Goal: Navigation & Orientation: Find specific page/section

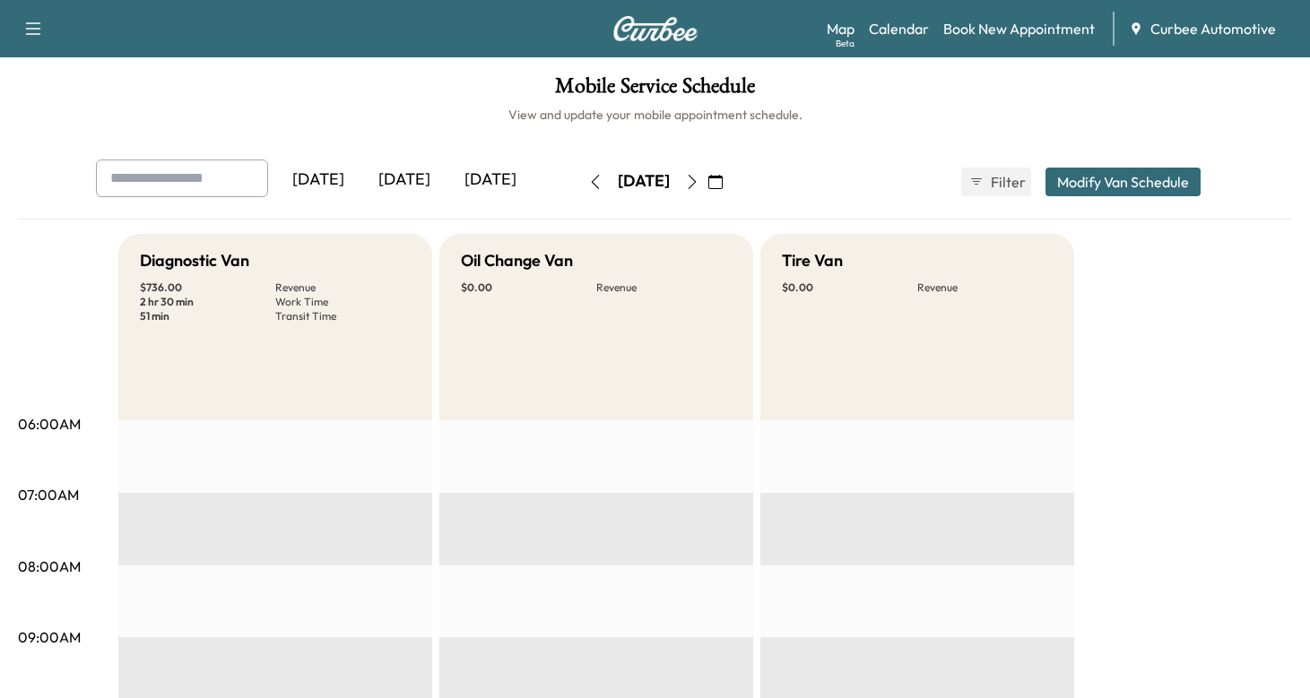
scroll to position [505, 0]
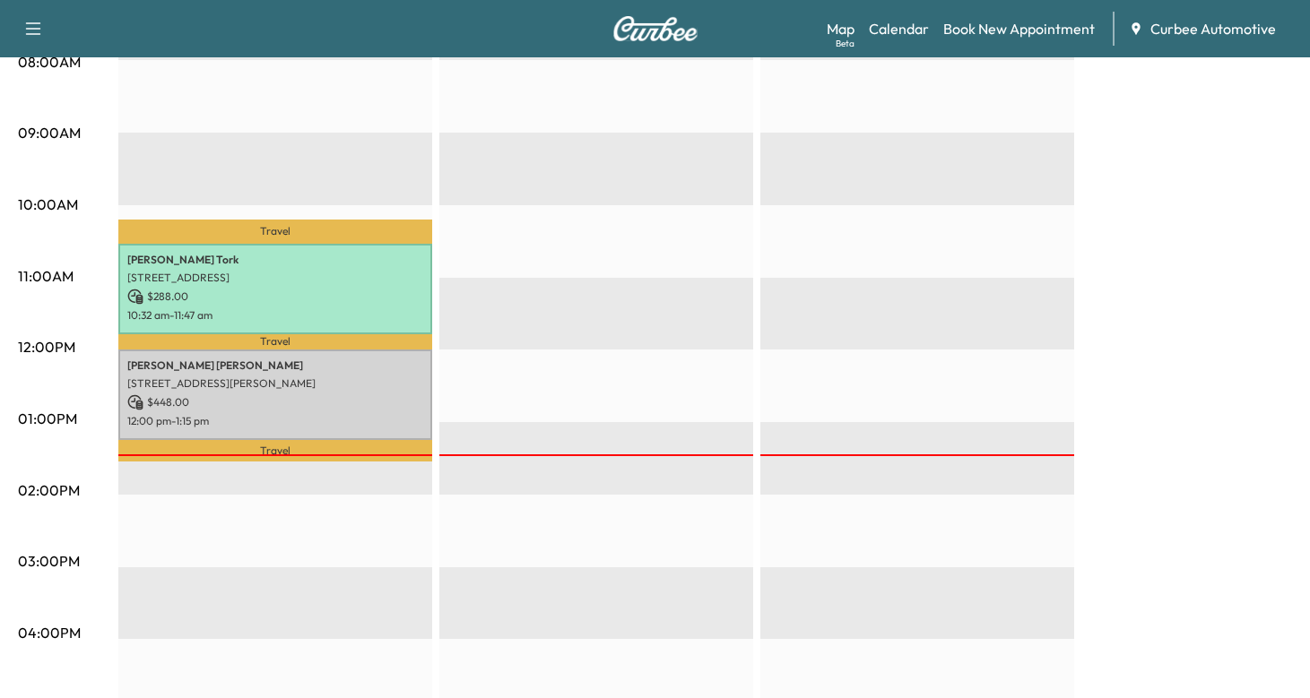
click at [1201, 30] on span "Curbee Automotive" at bounding box center [1213, 29] width 126 height 22
click at [1181, 30] on span "Curbee Automotive" at bounding box center [1213, 29] width 126 height 22
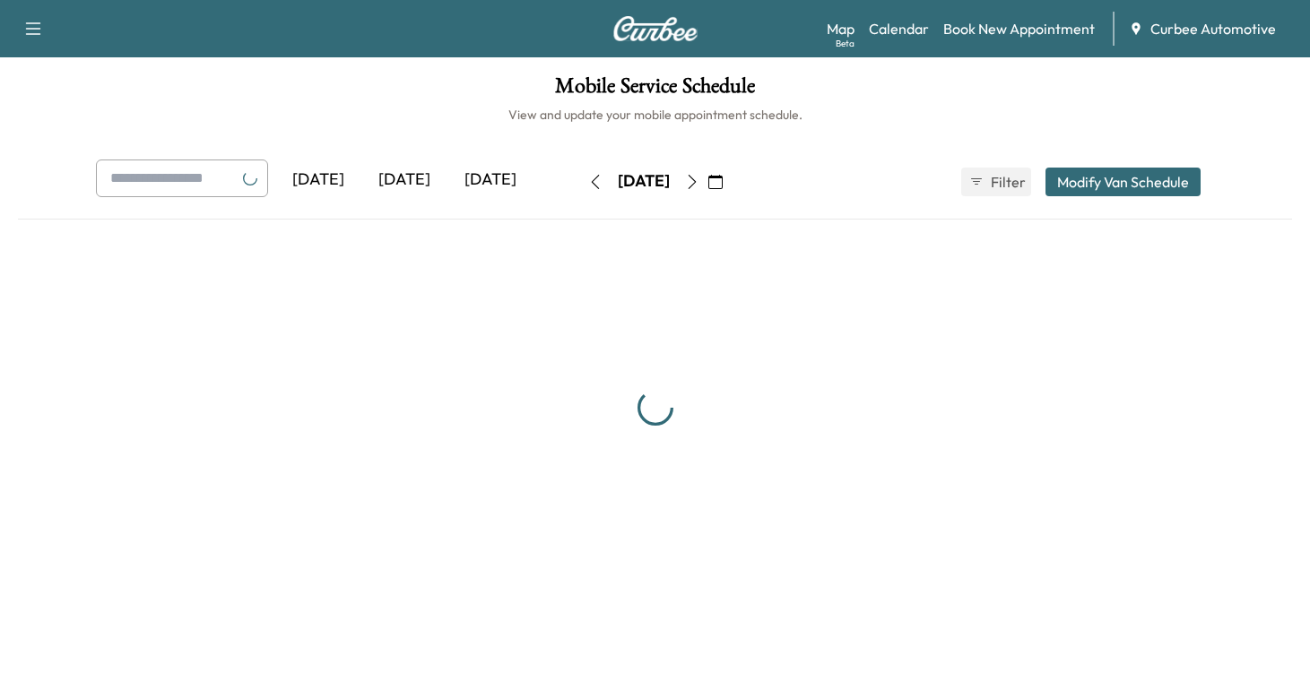
click at [1149, 27] on div "Curbee Automotive" at bounding box center [1212, 29] width 167 height 22
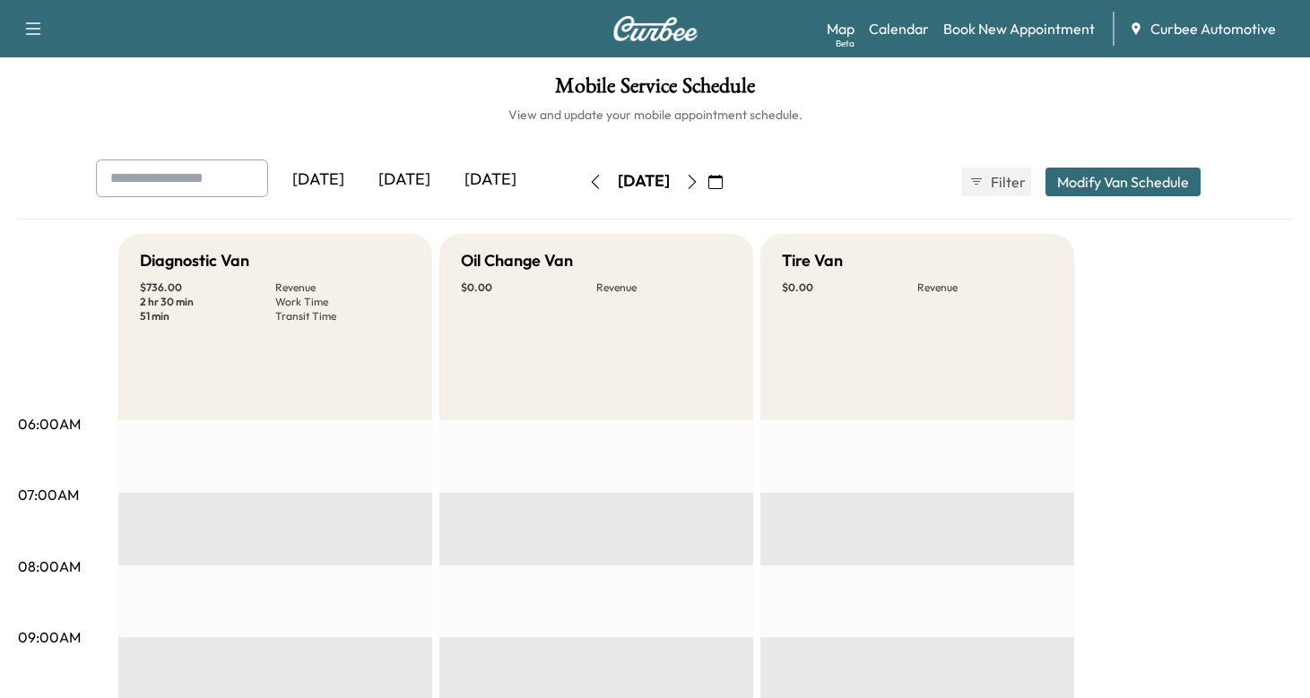
click at [1136, 28] on icon at bounding box center [1136, 29] width 14 height 14
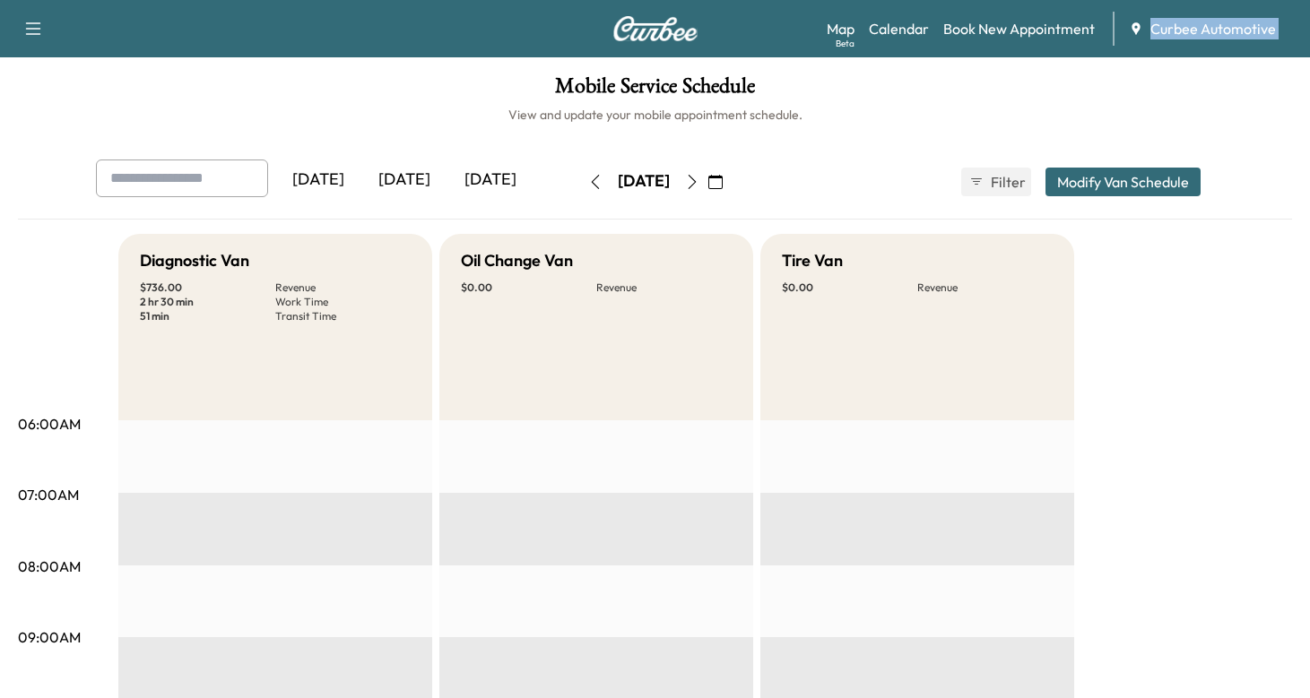
click at [1136, 28] on icon at bounding box center [1136, 29] width 14 height 14
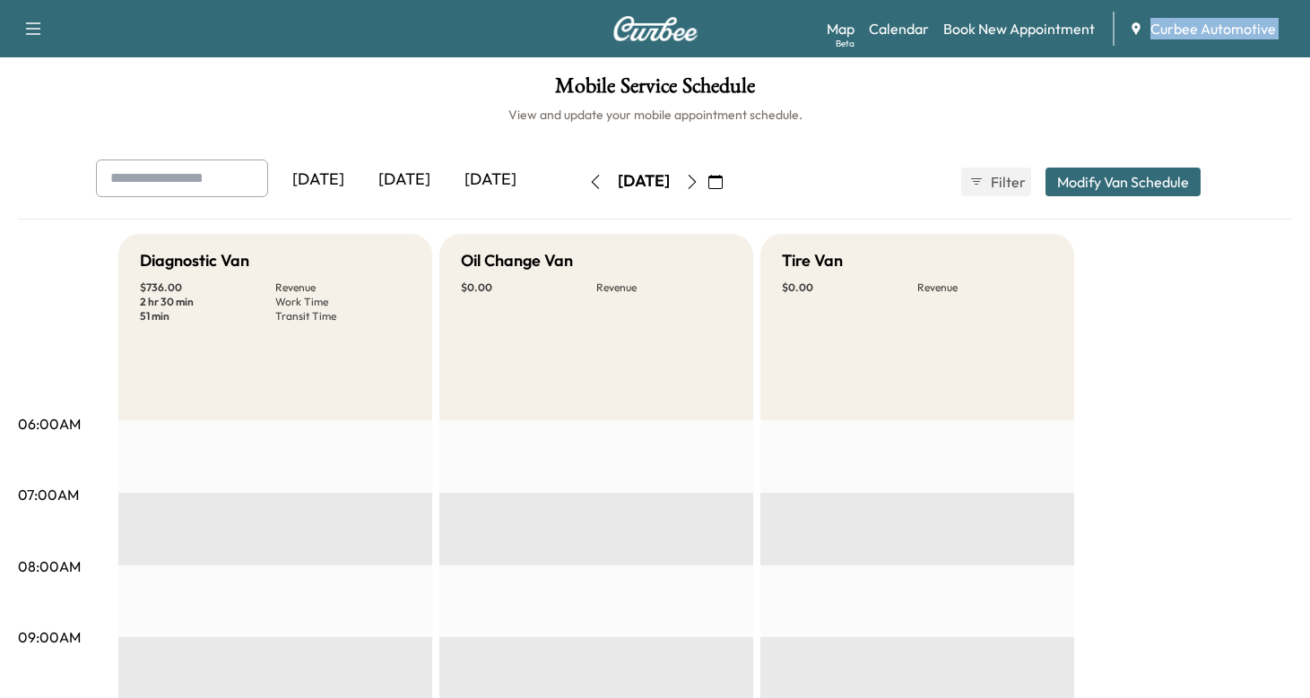
click at [1183, 52] on div "Support Log Out Map Beta Calendar Book New Appointment Curbee Automotive" at bounding box center [655, 28] width 1310 height 57
click at [1181, 35] on span "Curbee Automotive" at bounding box center [1213, 29] width 126 height 22
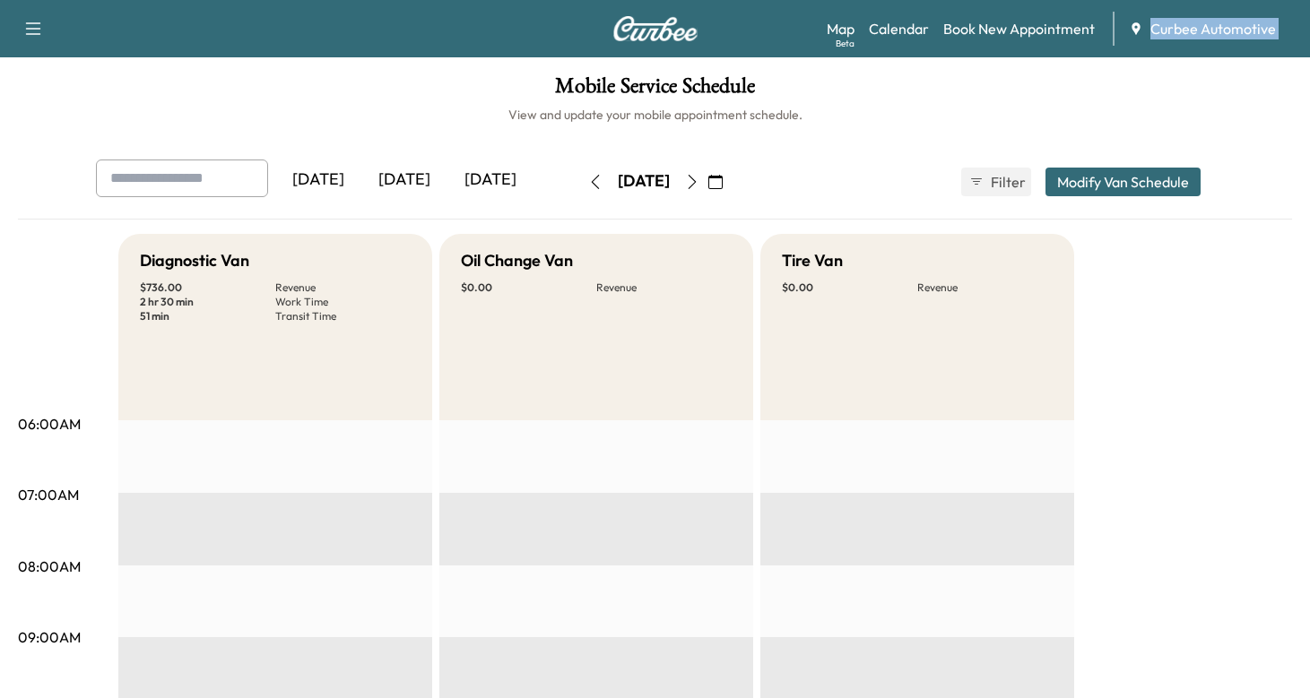
click at [1185, 39] on span "Curbee Automotive" at bounding box center [1213, 29] width 126 height 22
click at [20, 24] on button "button" at bounding box center [33, 28] width 38 height 29
click at [299, 103] on h1 "Mobile Service Schedule" at bounding box center [655, 90] width 1274 height 30
click at [1199, 30] on span "Curbee Automotive" at bounding box center [1213, 29] width 126 height 22
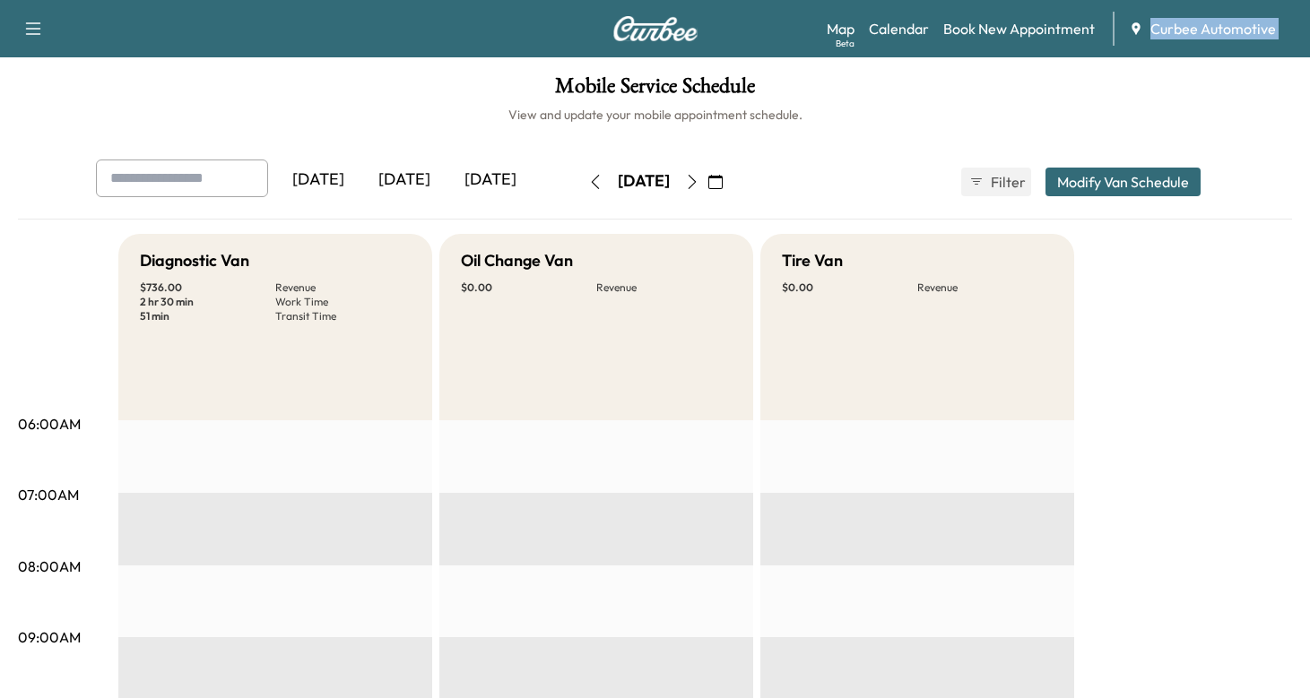
click at [1199, 30] on span "Curbee Automotive" at bounding box center [1213, 29] width 126 height 22
